Goal: Check status: Check status

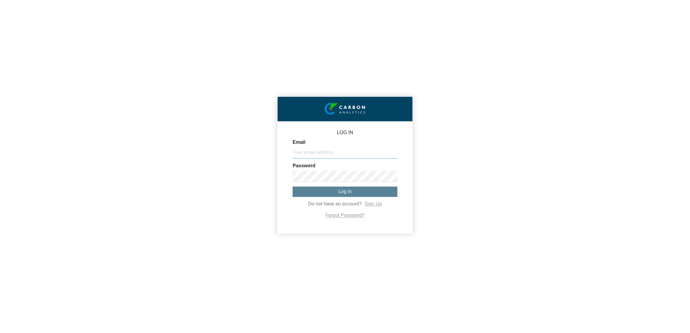
type input "[EMAIL_ADDRESS][DOMAIN_NAME]"
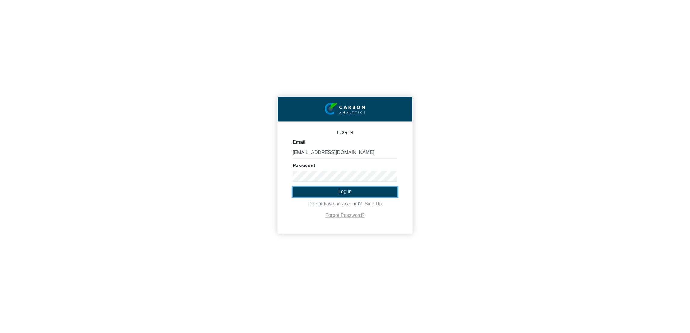
click at [344, 193] on span "Log in" at bounding box center [344, 191] width 13 height 5
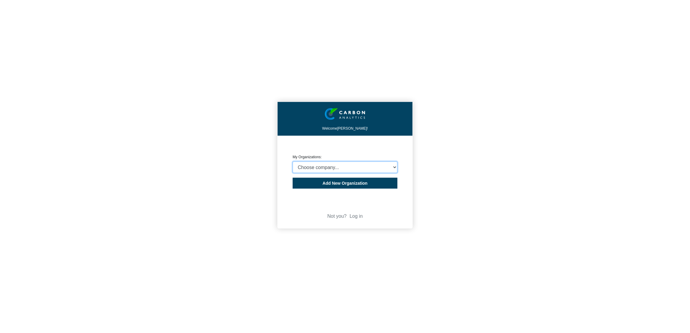
click at [348, 169] on select "Choose company... Polyzen, Inc. Secant Group, LLC Charter Medical, LLC" at bounding box center [345, 167] width 105 height 11
click at [487, 228] on div "Welcome Jacob Gilbert! CREATE ORGANIZATION My Organizations: Choose company... …" at bounding box center [345, 166] width 690 height 333
click at [344, 170] on select "Choose company... Polyzen, Inc. Secant Group, LLC Charter Medical, LLC" at bounding box center [345, 167] width 105 height 11
select select "4403457"
click at [293, 162] on select "Choose company... Polyzen, Inc. Secant Group, LLC Charter Medical, LLC" at bounding box center [345, 167] width 105 height 11
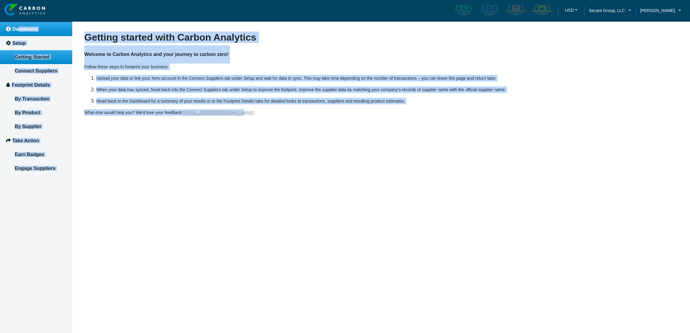
drag, startPoint x: 342, startPoint y: 205, endPoint x: 18, endPoint y: 29, distance: 367.9
click at [18, 29] on div "USD EUR GBP Secant Group, LLC Jacob Gilbert My Account Log out Dashboard Setup …" at bounding box center [345, 166] width 690 height 333
click at [18, 29] on span "Dashboard" at bounding box center [24, 28] width 25 height 5
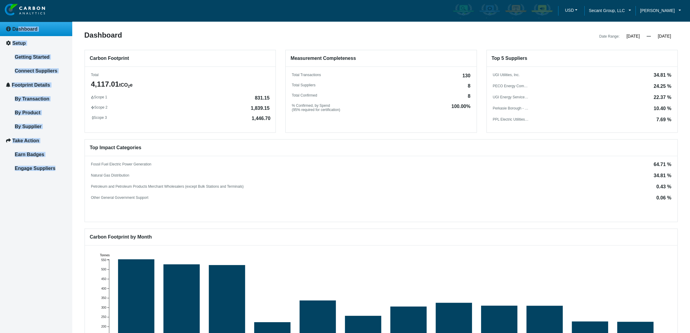
drag, startPoint x: 270, startPoint y: 118, endPoint x: 141, endPoint y: 81, distance: 133.9
click at [141, 81] on div "Total 4,117.01 tCO 2 e Scope 1 831.15 Scope 2 1,839.15 Scope 3 1,446.70" at bounding box center [180, 96] width 191 height 47
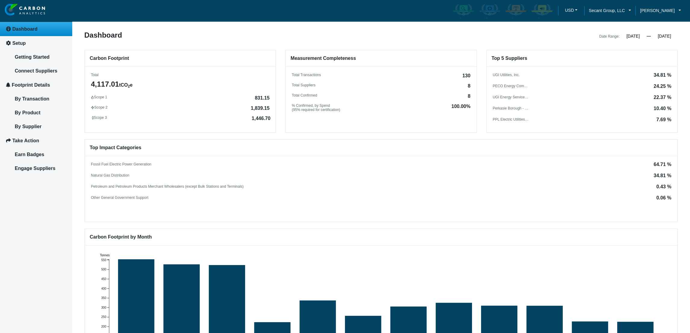
click at [243, 142] on h6 "Top Impact Categories" at bounding box center [381, 148] width 592 height 17
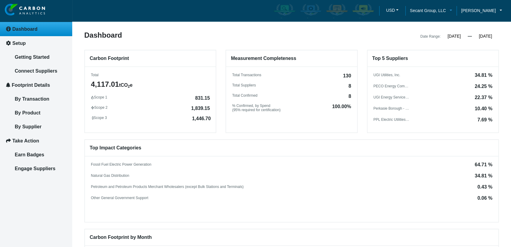
click at [444, 11] on span "Secant Group, LLC" at bounding box center [428, 10] width 36 height 7
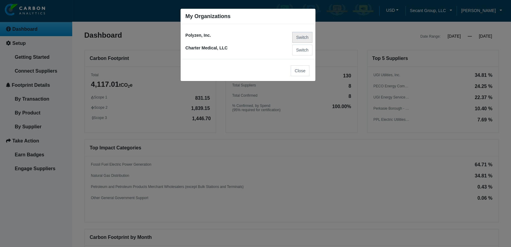
click at [299, 37] on button "Switch" at bounding box center [302, 37] width 20 height 11
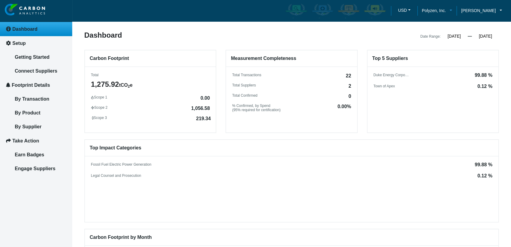
click at [443, 11] on span "Polyzen, Inc." at bounding box center [434, 10] width 24 height 7
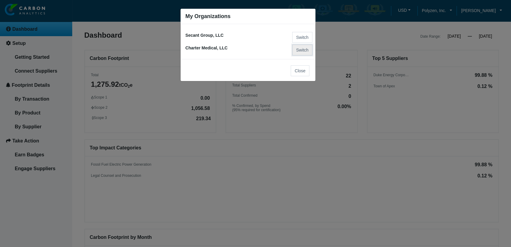
click at [297, 51] on button "Switch" at bounding box center [302, 50] width 20 height 11
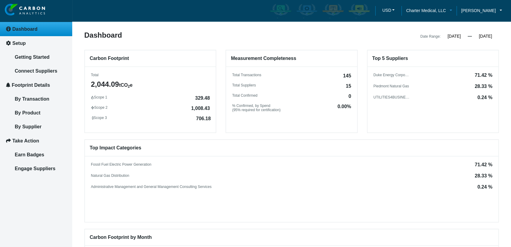
click at [446, 8] on span "Charter Medical, LLC" at bounding box center [426, 10] width 40 height 7
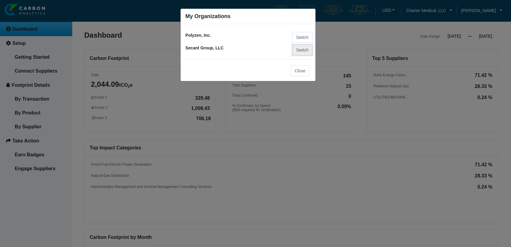
click at [303, 49] on button "Switch" at bounding box center [302, 50] width 20 height 11
